Goal: Transaction & Acquisition: Purchase product/service

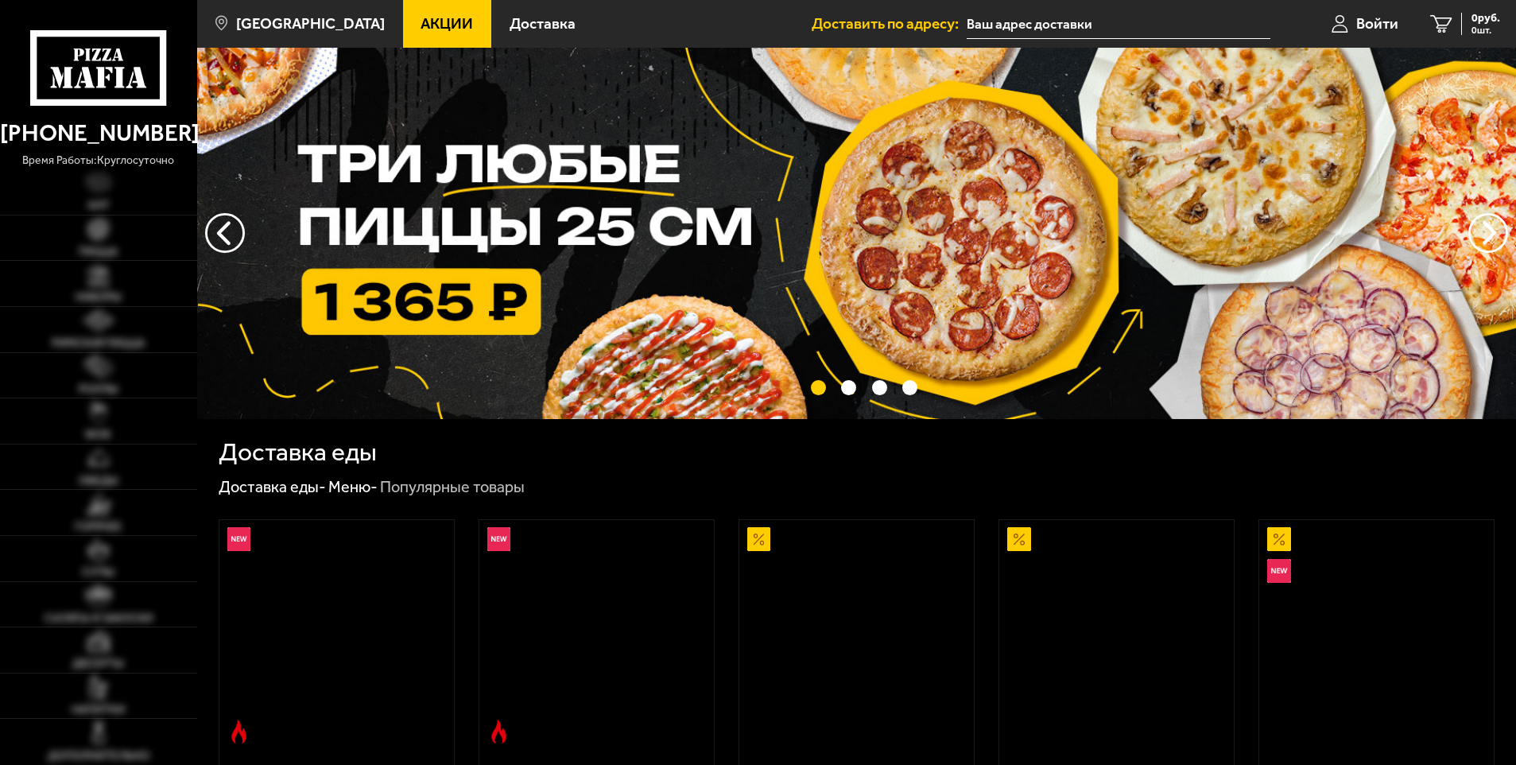
click at [421, 19] on span "Акции" at bounding box center [447, 23] width 52 height 15
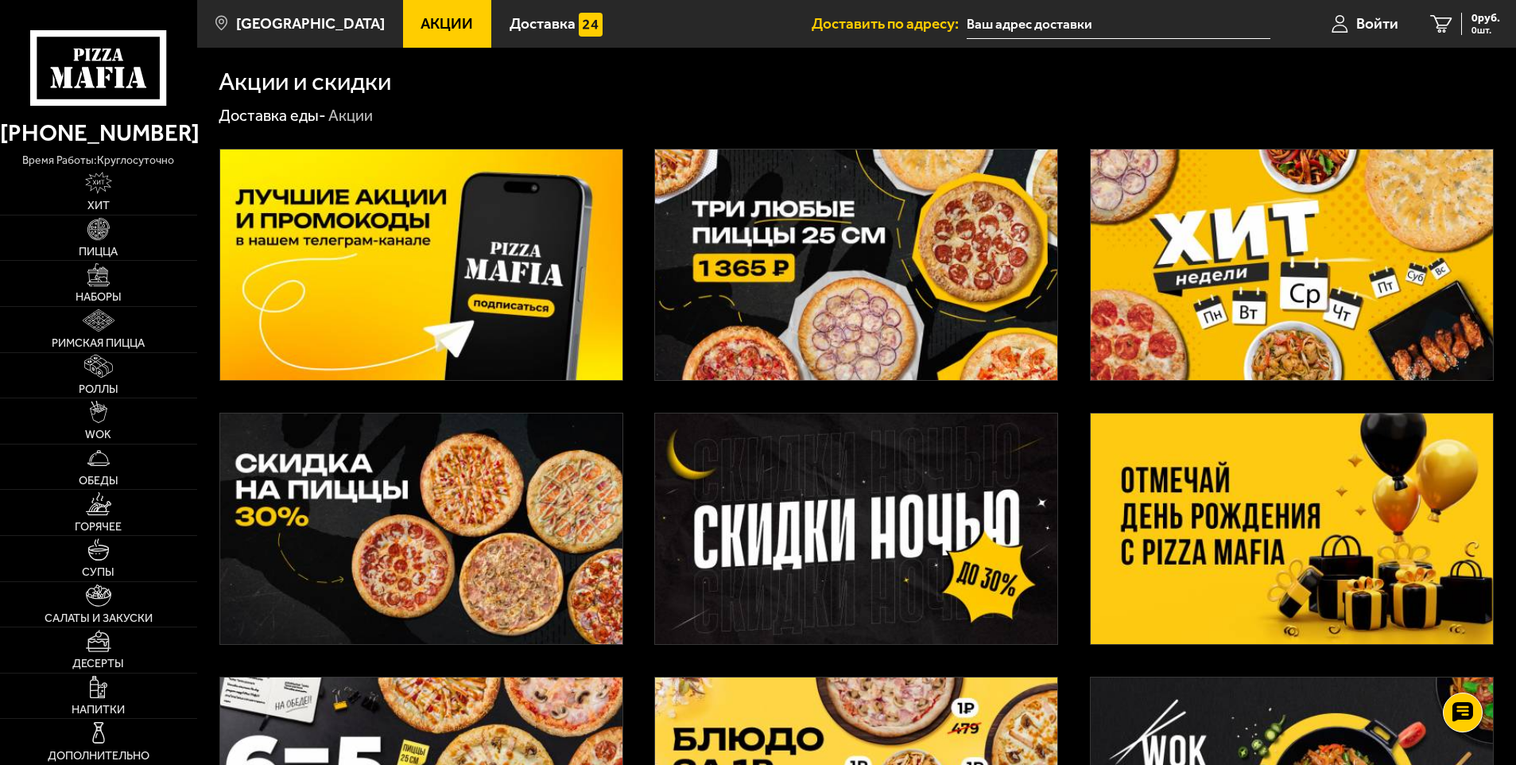
click at [1171, 316] on img at bounding box center [1292, 264] width 402 height 231
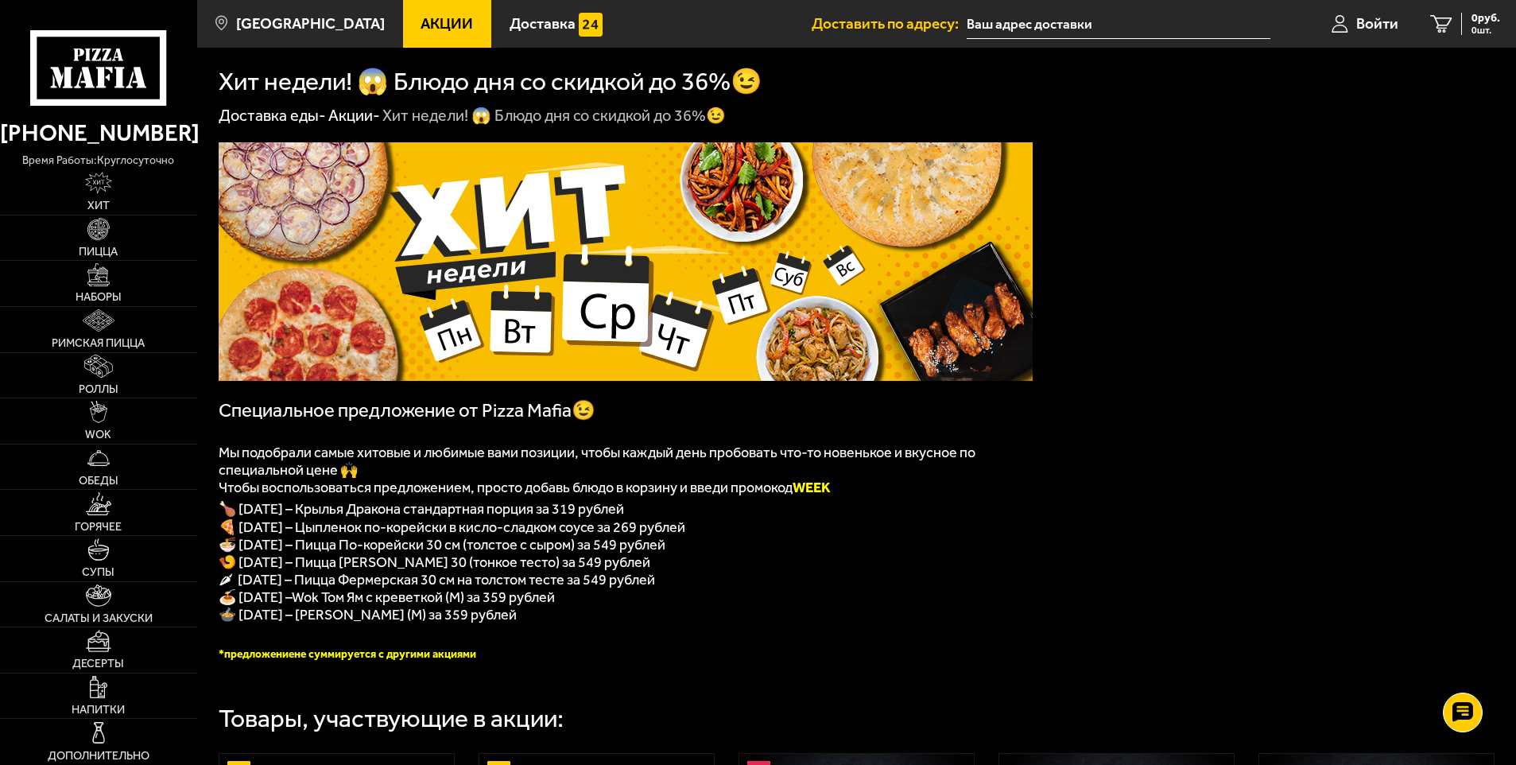
scroll to position [80, 0]
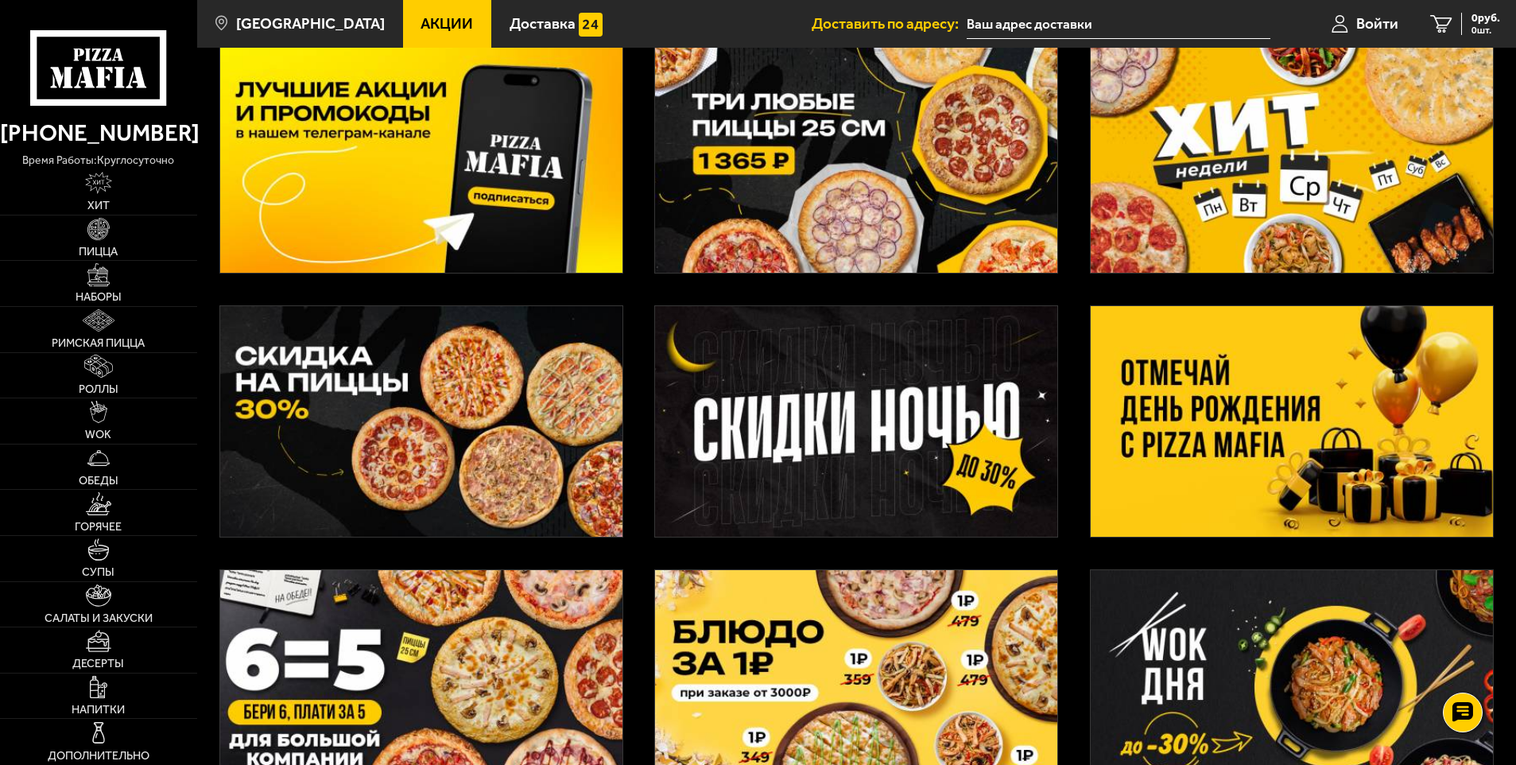
scroll to position [80, 0]
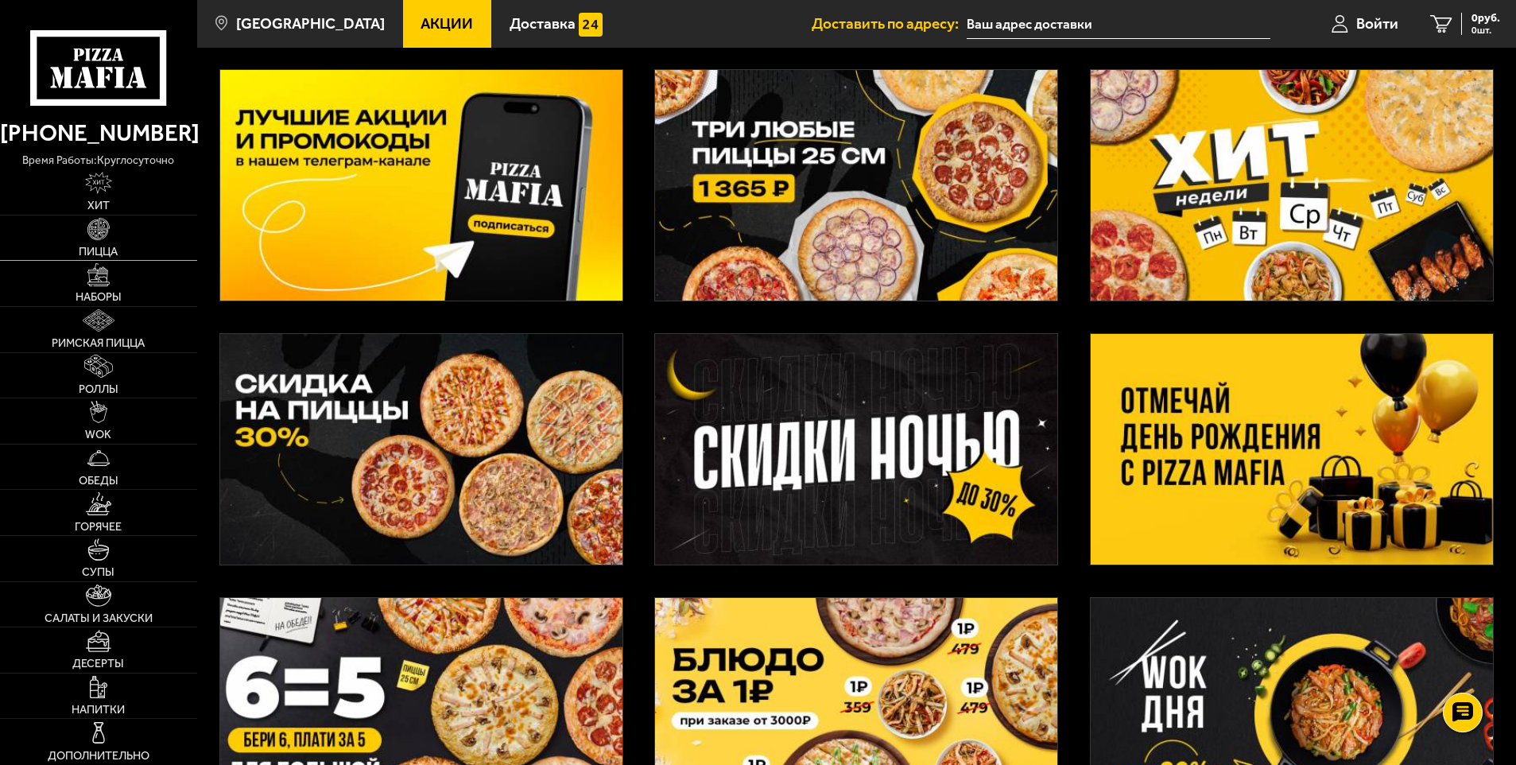
click at [106, 239] on img at bounding box center [98, 229] width 22 height 22
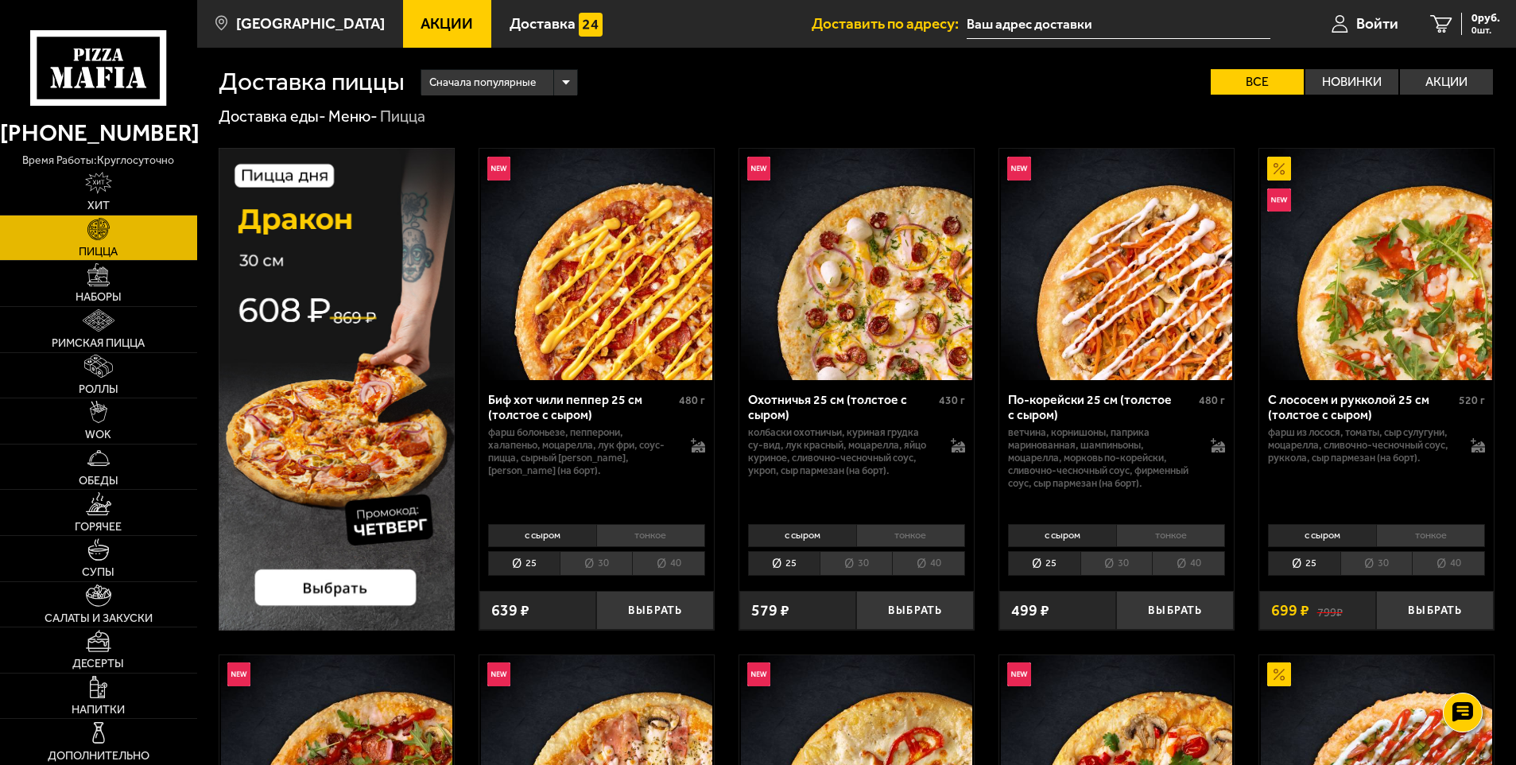
click at [366, 568] on img at bounding box center [337, 389] width 236 height 483
